Goal: Task Accomplishment & Management: Complete application form

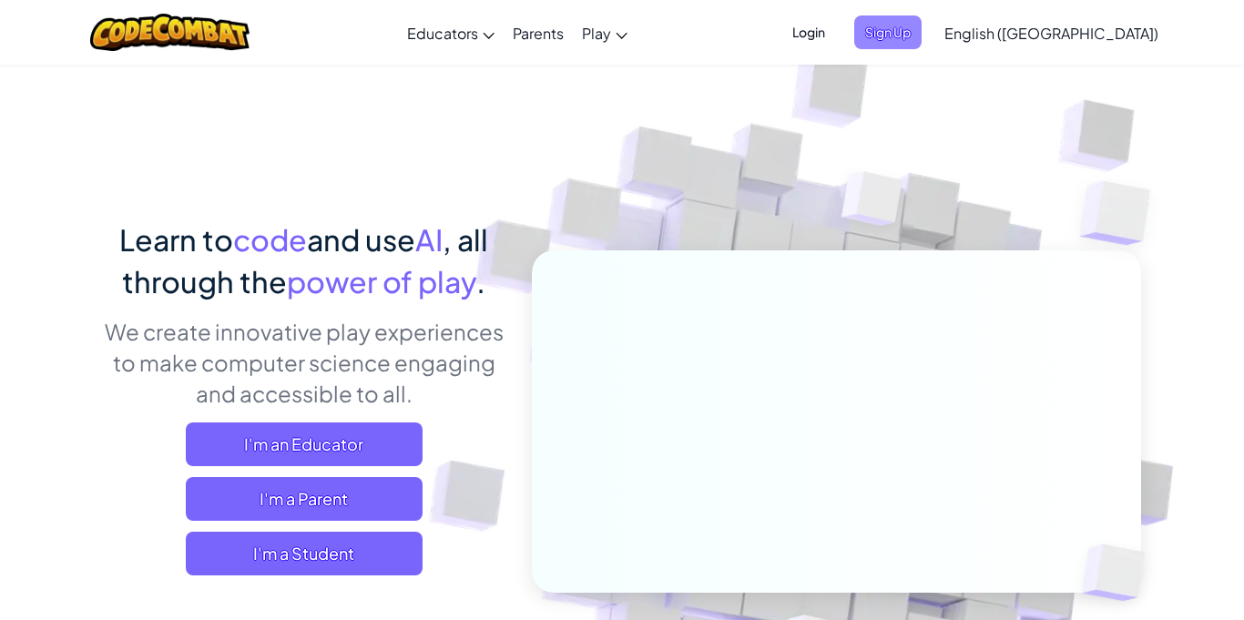
click at [922, 37] on span "Sign Up" at bounding box center [887, 32] width 67 height 34
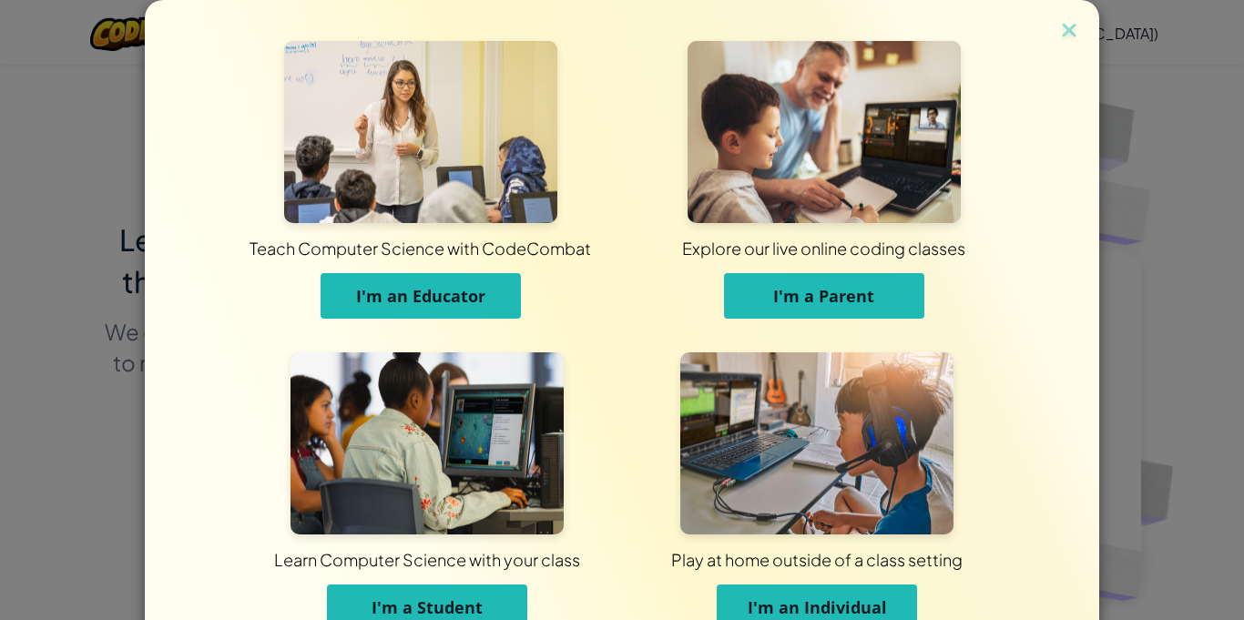
click at [442, 600] on span "I'm a Student" at bounding box center [427, 608] width 111 height 22
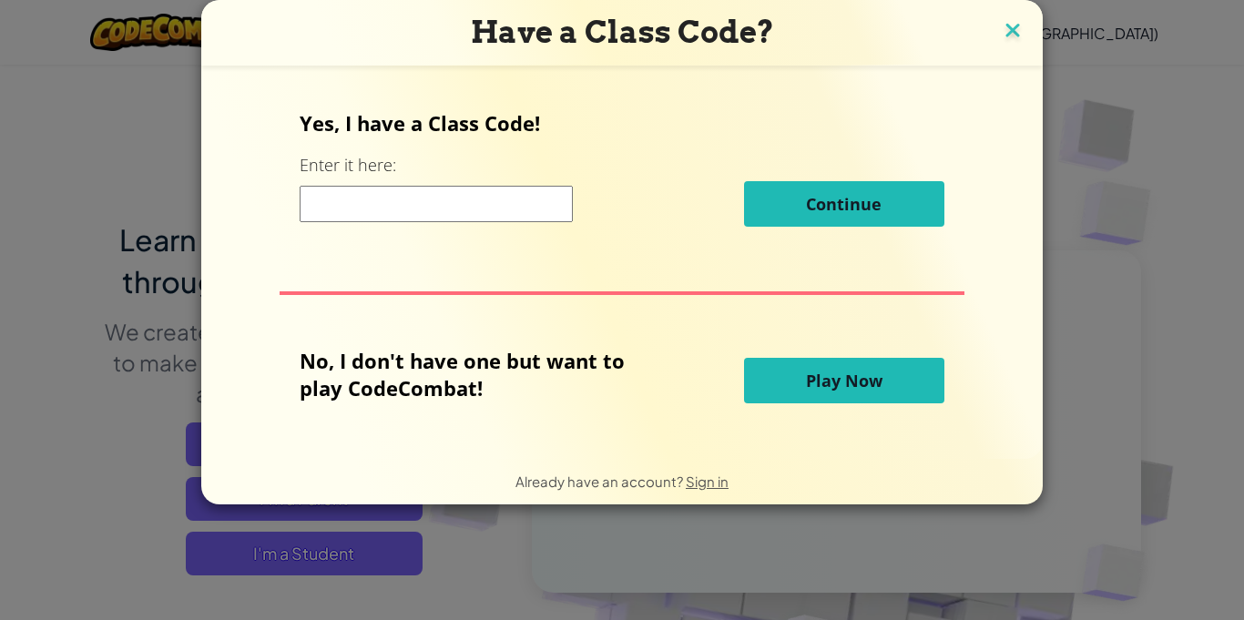
click at [1004, 31] on img at bounding box center [1013, 31] width 24 height 27
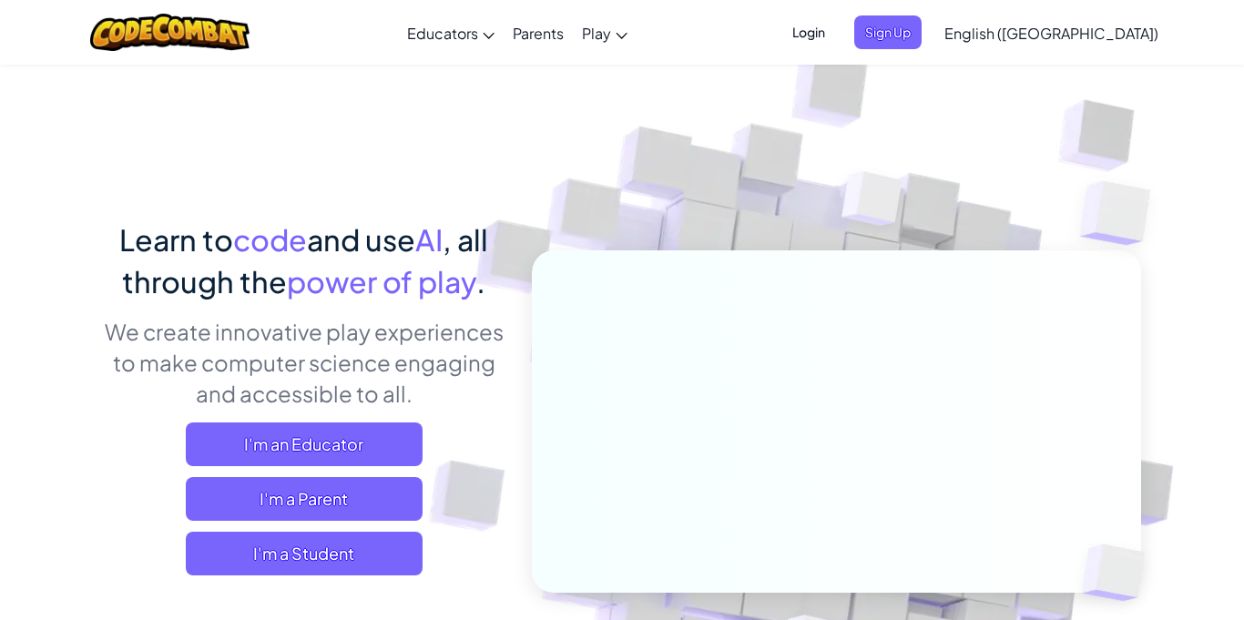
click at [836, 30] on span "Login" at bounding box center [809, 32] width 55 height 34
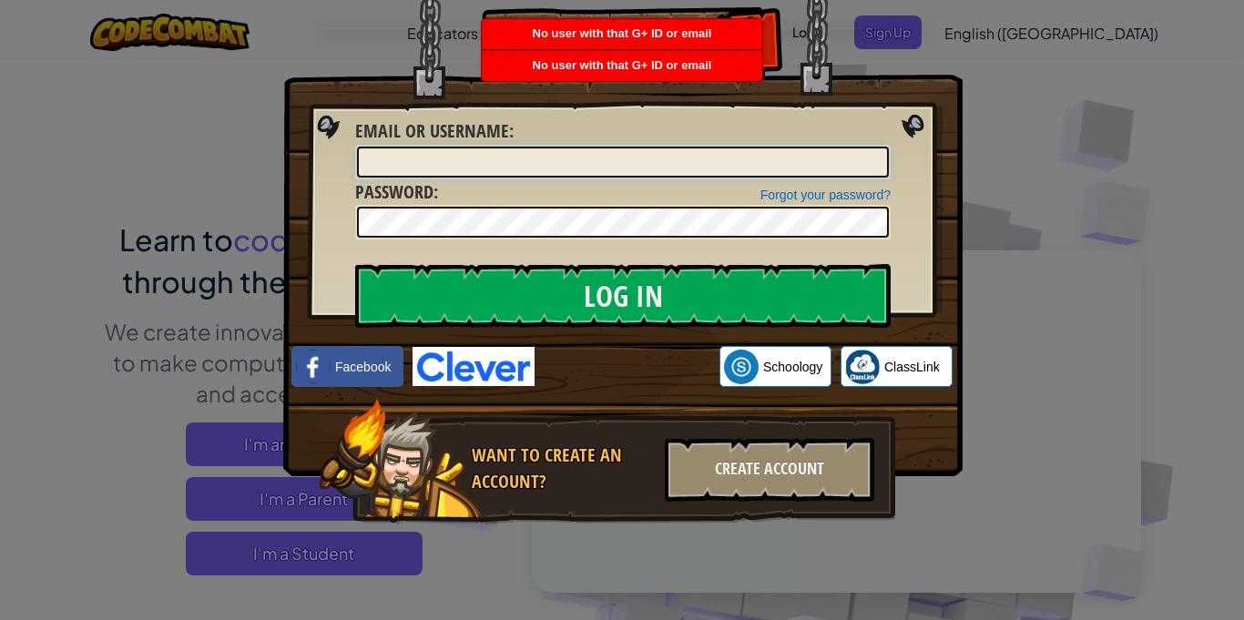
click at [796, 176] on input "Email or Username :" at bounding box center [623, 162] width 532 height 31
click at [910, 240] on img at bounding box center [622, 211] width 679 height 530
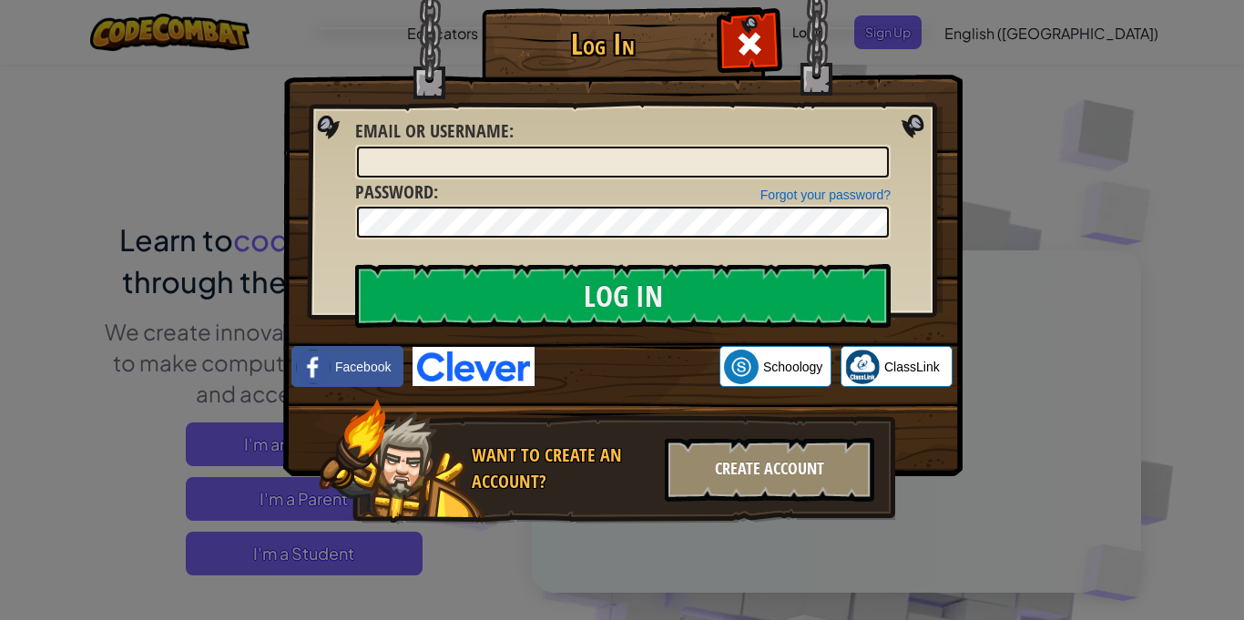
click at [765, 475] on div "Create Account" at bounding box center [769, 470] width 209 height 64
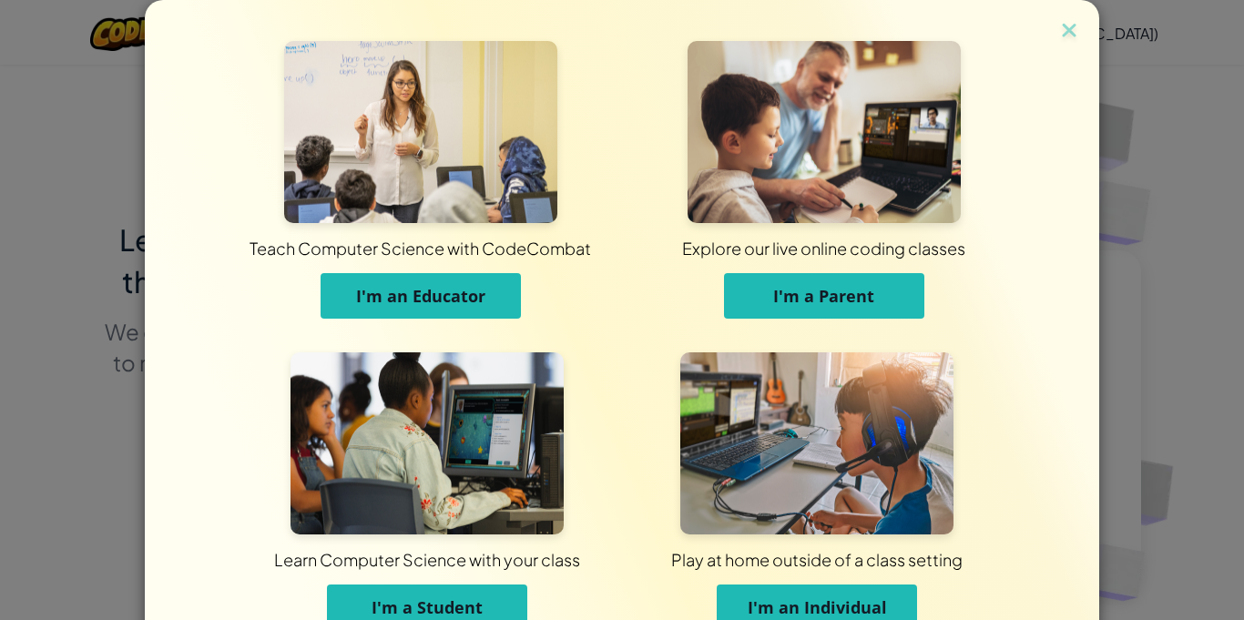
click at [420, 601] on span "I'm a Student" at bounding box center [427, 608] width 111 height 22
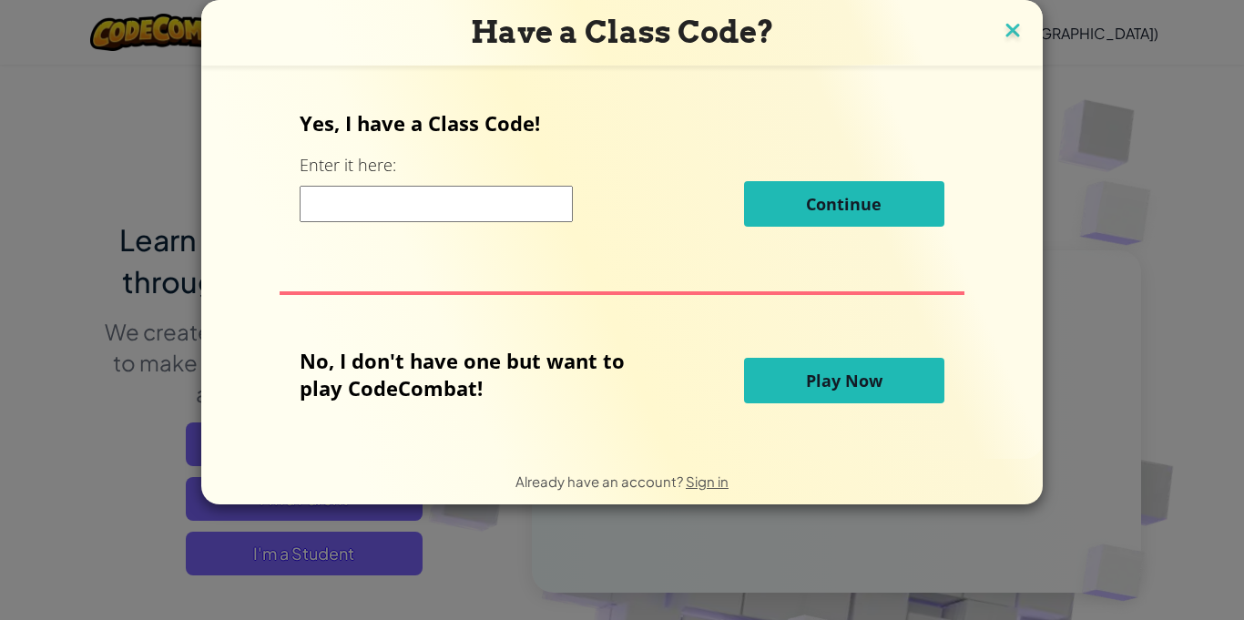
click at [1014, 20] on img at bounding box center [1013, 31] width 24 height 27
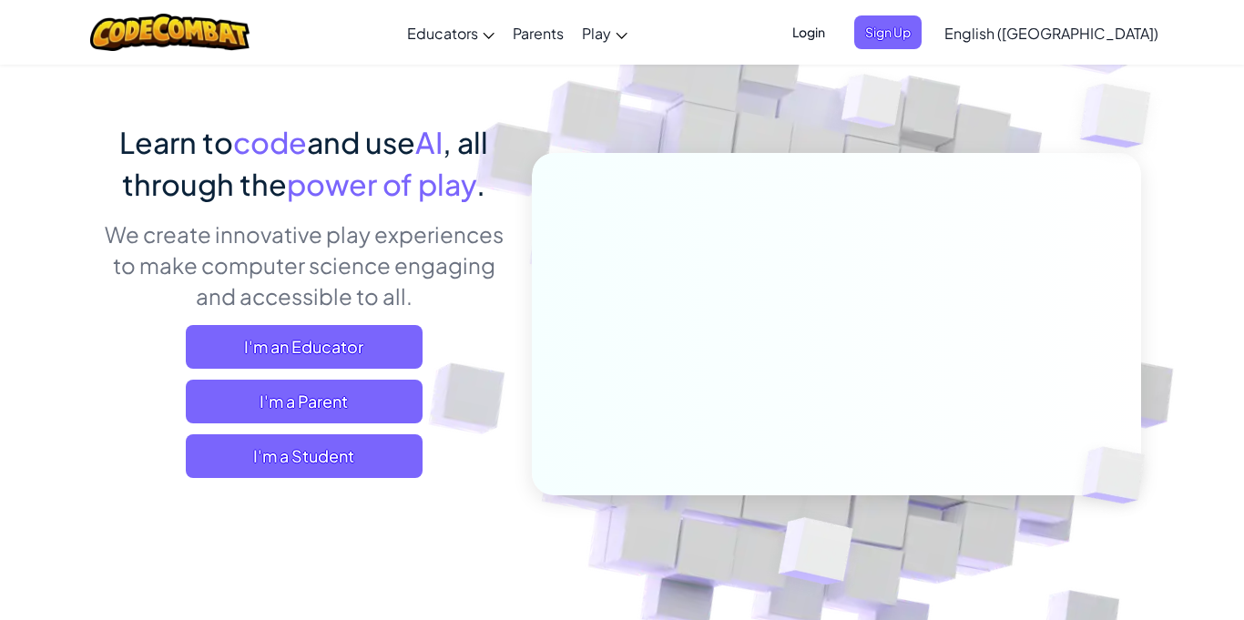
scroll to position [106, 0]
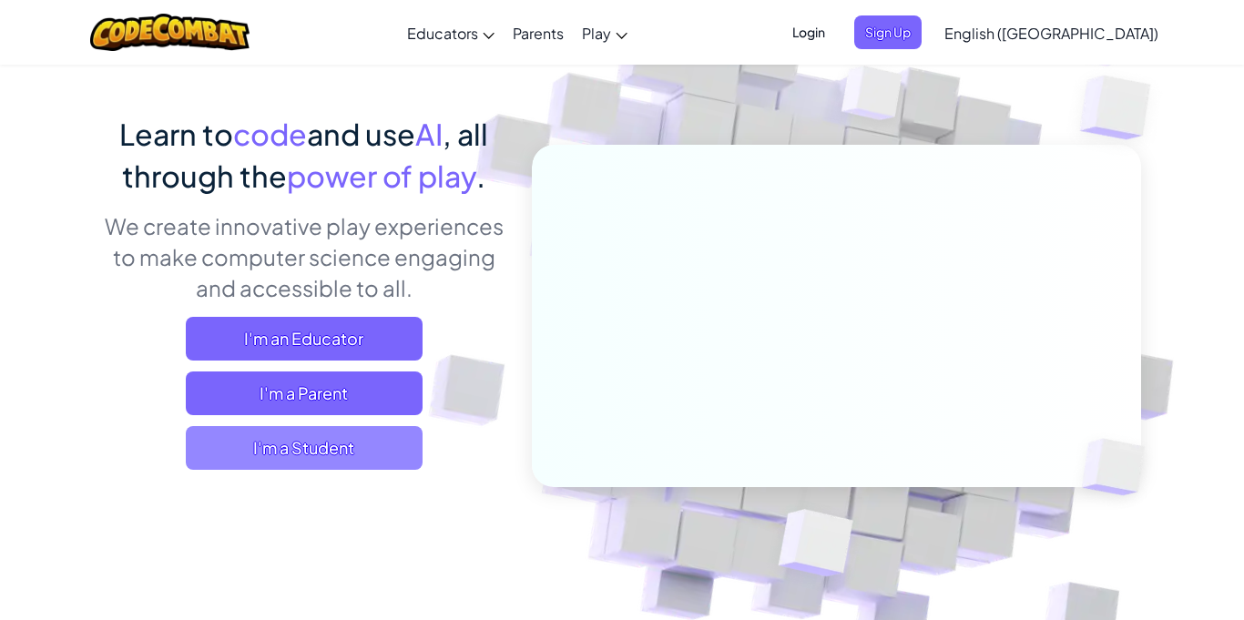
click at [399, 446] on span "I'm a Student" at bounding box center [304, 448] width 237 height 44
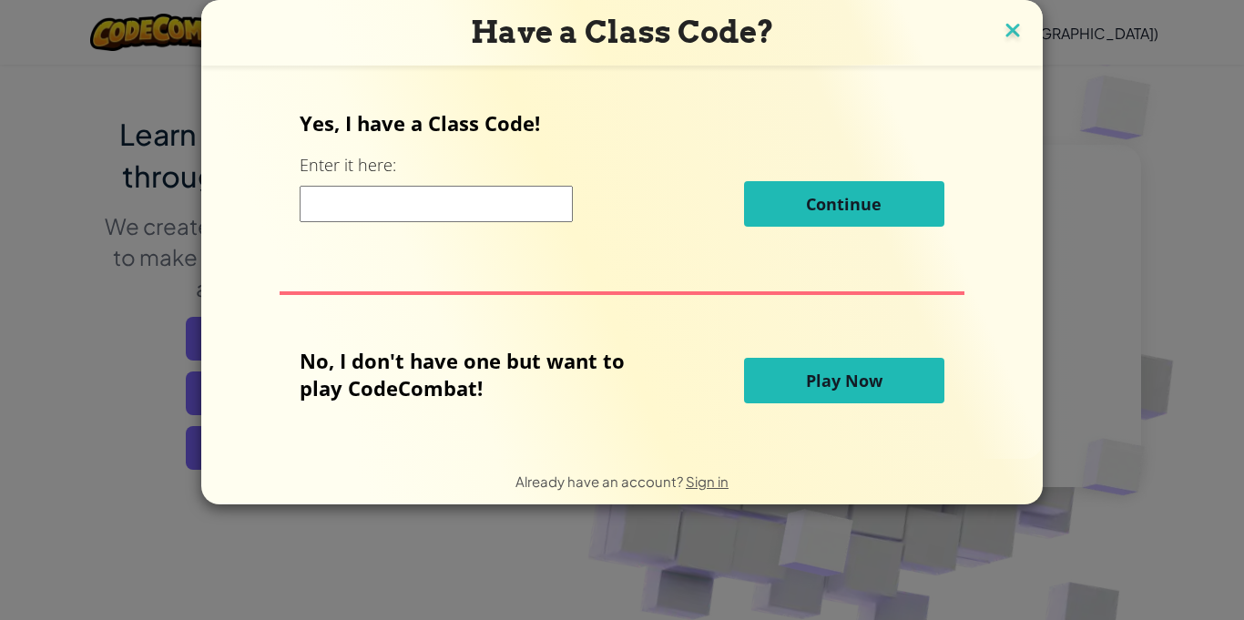
click at [1013, 38] on img at bounding box center [1013, 31] width 24 height 27
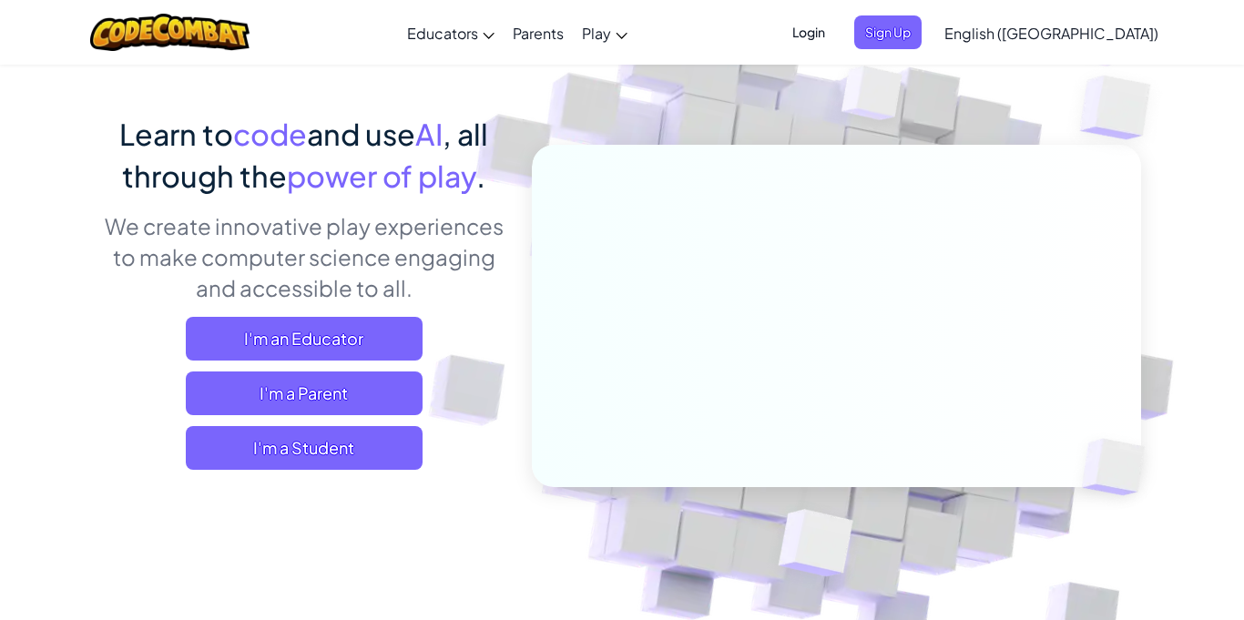
click at [836, 36] on span "Login" at bounding box center [809, 32] width 55 height 34
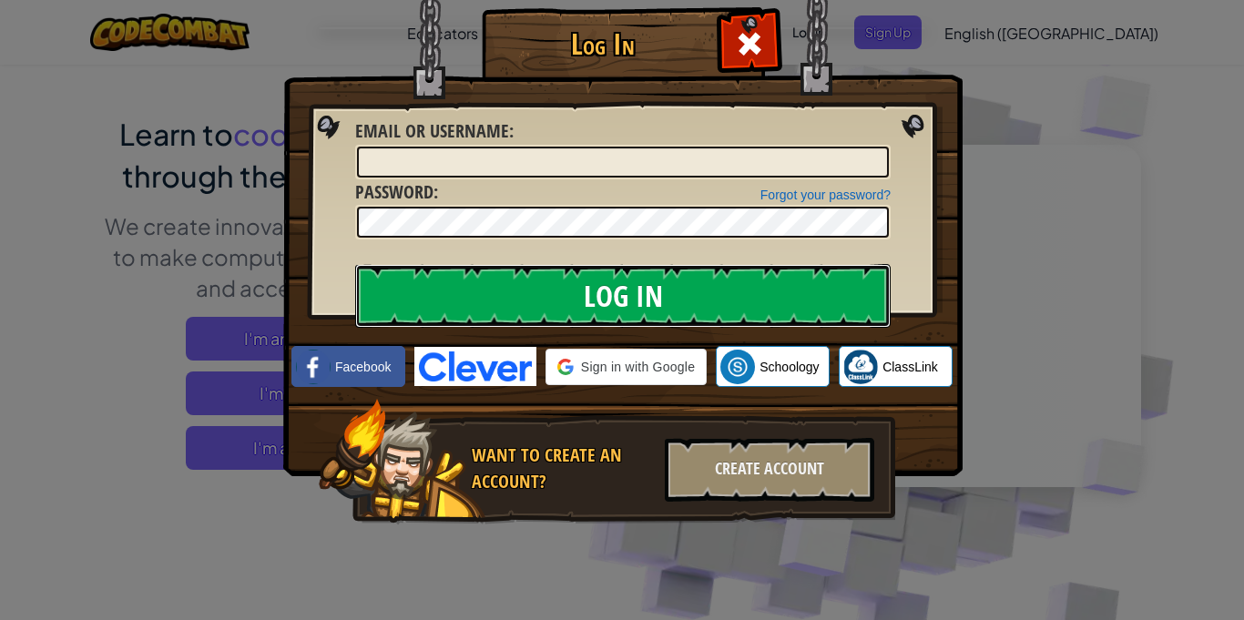
click at [733, 303] on input "Log In" at bounding box center [623, 296] width 536 height 64
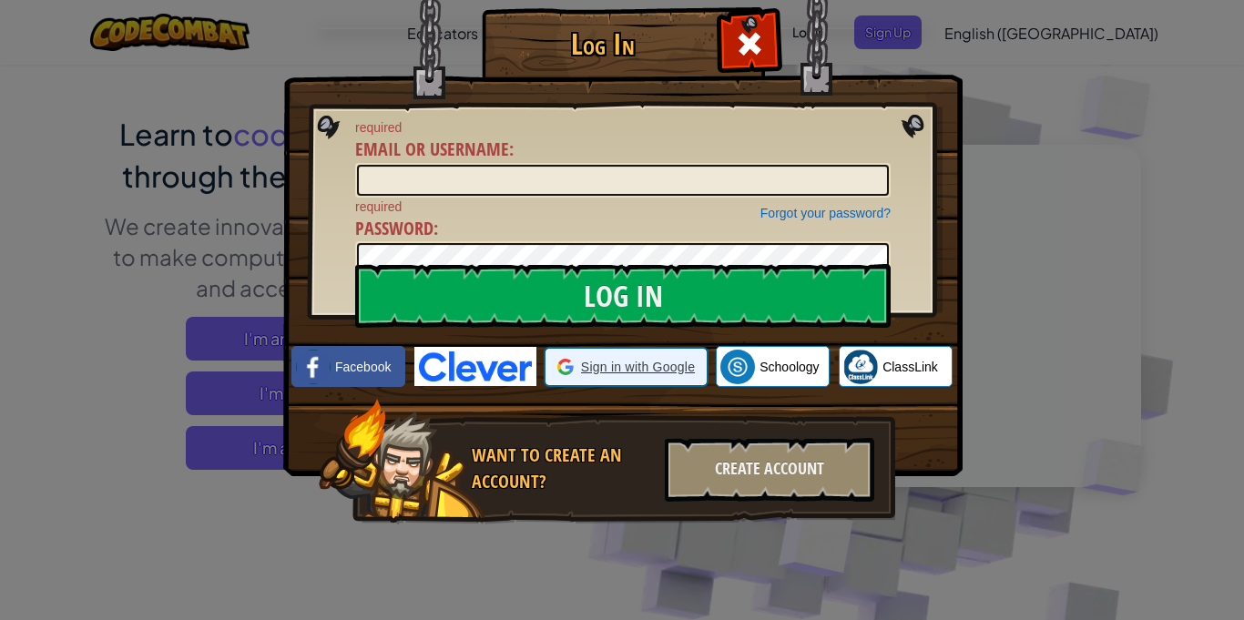
click at [587, 373] on span "Sign in with Google" at bounding box center [638, 367] width 114 height 18
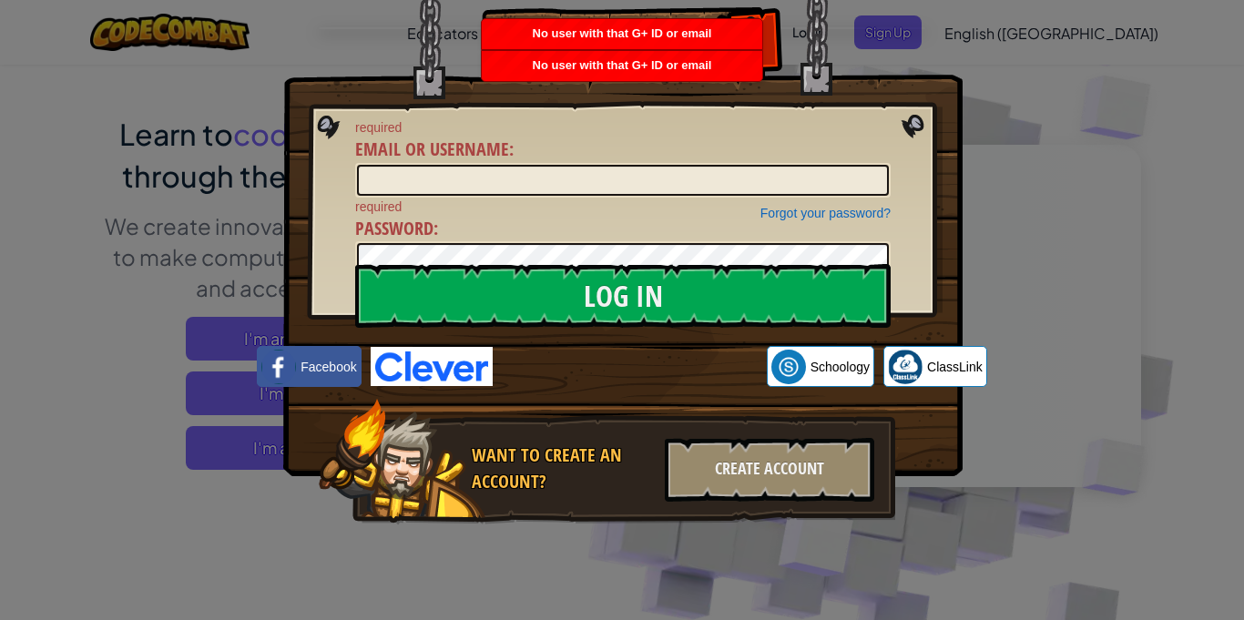
click at [1003, 134] on div "Log In required Email or Username : Forgot your password? required Password : L…" at bounding box center [622, 310] width 1244 height 620
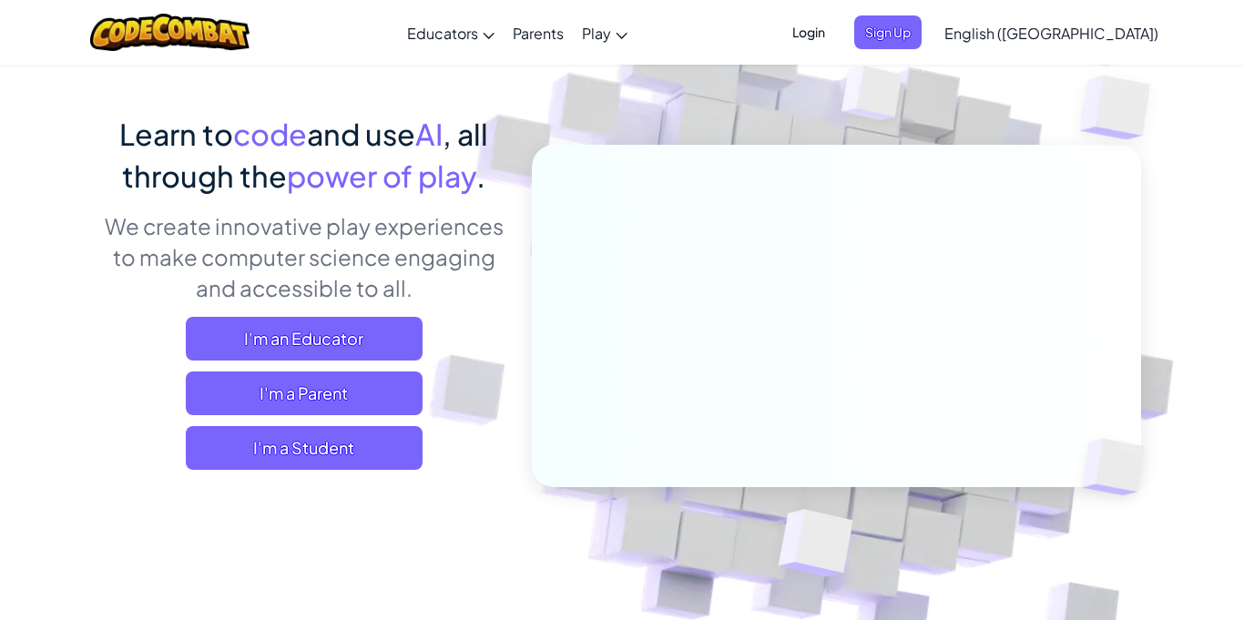
click at [836, 27] on span "Login" at bounding box center [809, 32] width 55 height 34
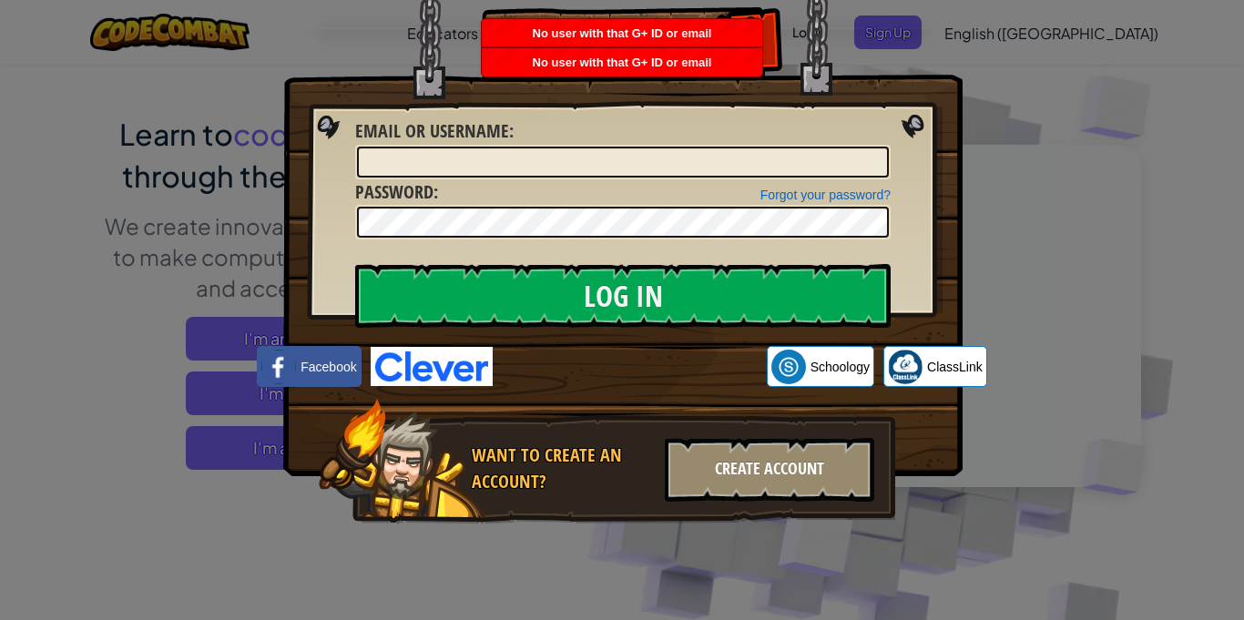
click at [754, 449] on div "Create Account" at bounding box center [769, 470] width 209 height 64
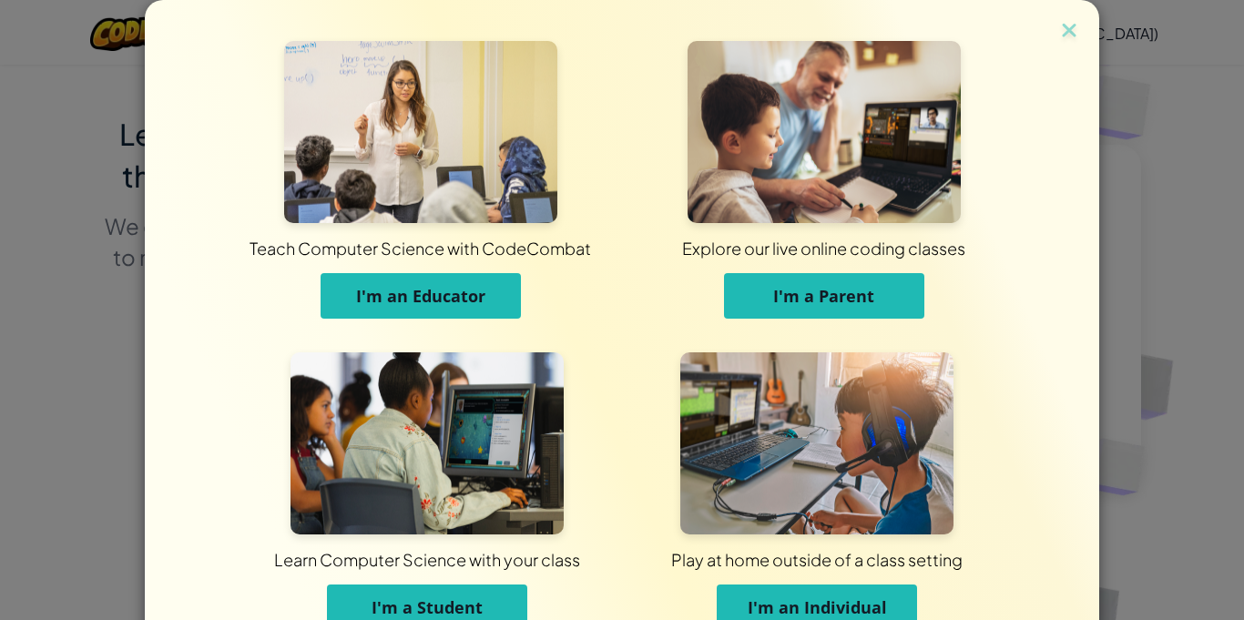
click at [499, 595] on button "I'm a Student" at bounding box center [427, 608] width 200 height 46
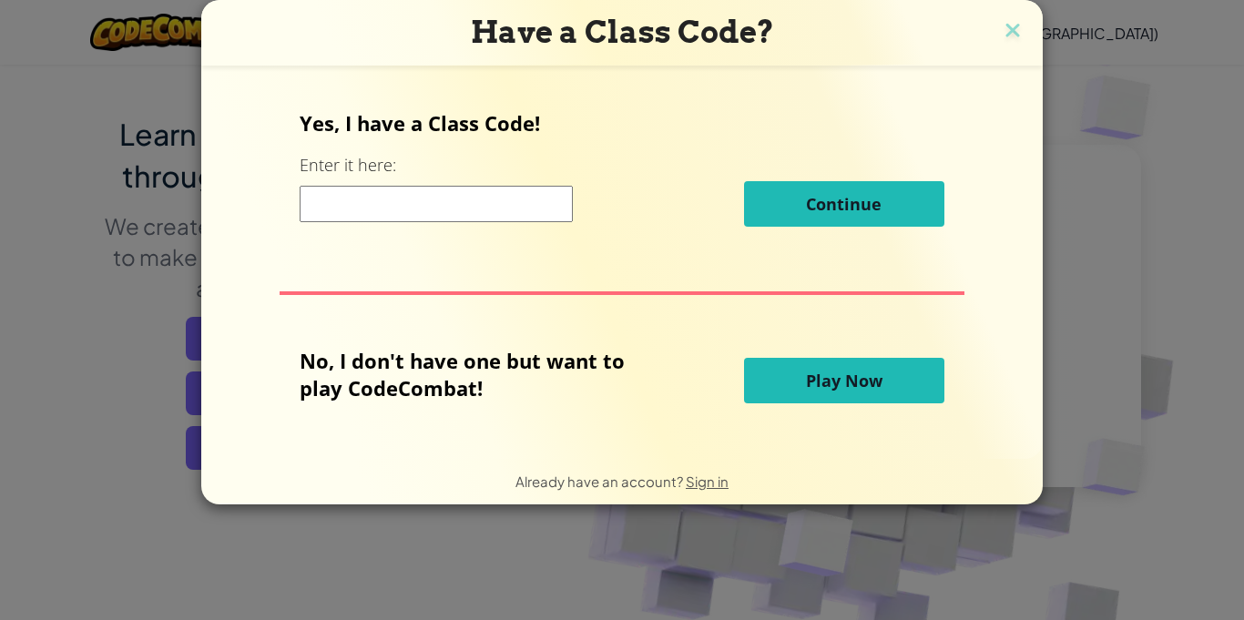
click at [517, 212] on input at bounding box center [436, 204] width 273 height 36
